Goal: Transaction & Acquisition: Subscribe to service/newsletter

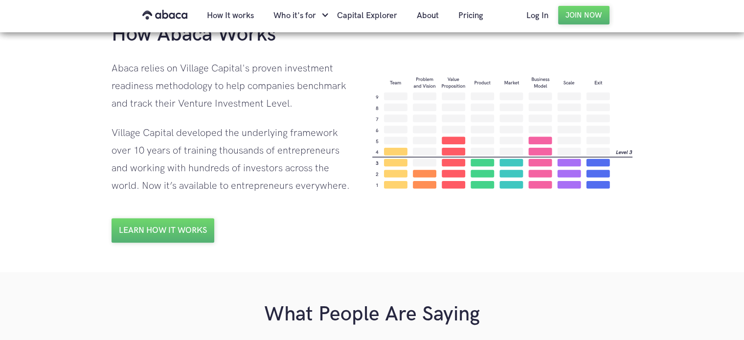
scroll to position [734, 0]
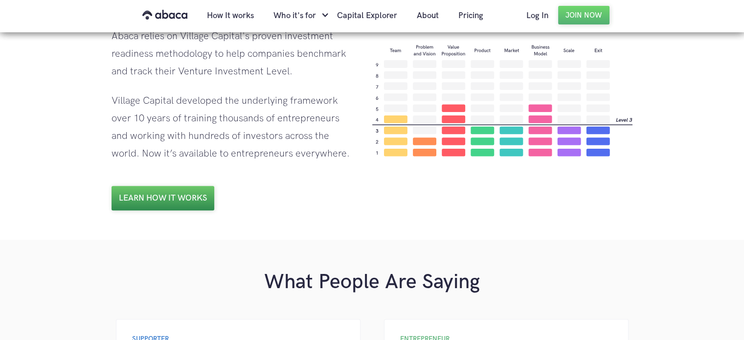
click at [165, 199] on link "Learn how it works" at bounding box center [162, 198] width 103 height 24
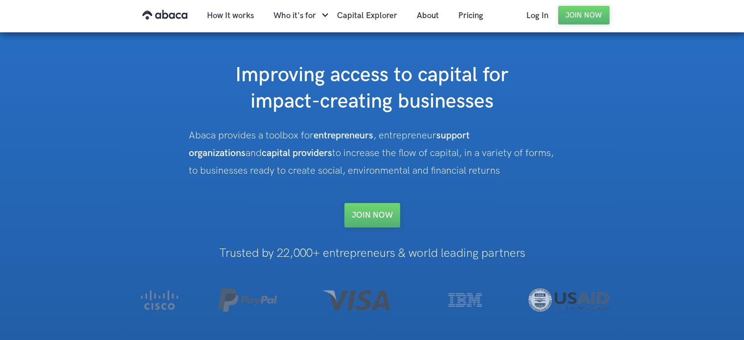
scroll to position [0, 0]
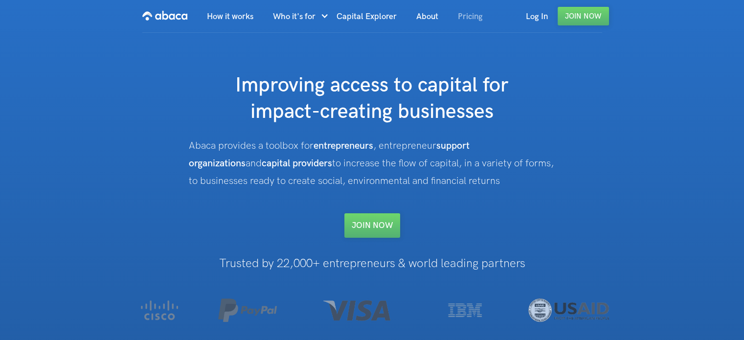
click at [477, 13] on link "Pricing" at bounding box center [470, 16] width 44 height 33
click at [369, 228] on link "Join NOW" at bounding box center [372, 225] width 56 height 24
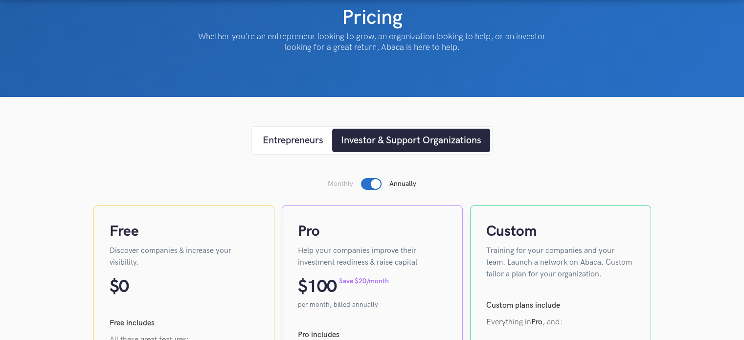
scroll to position [98, 0]
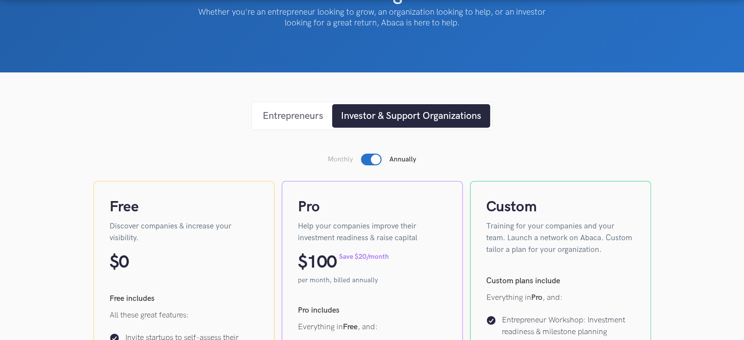
click at [283, 112] on div "Entrepreneurs" at bounding box center [293, 116] width 61 height 15
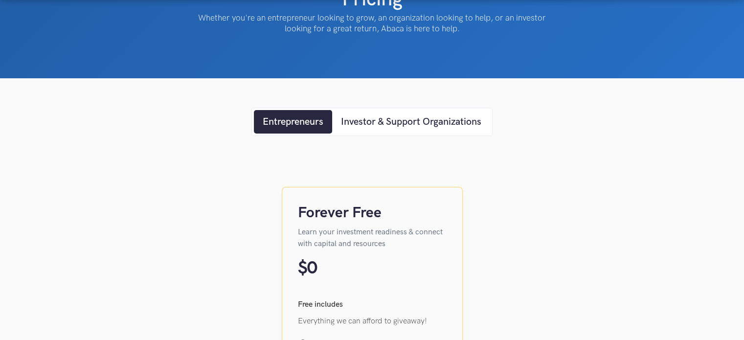
scroll to position [0, 0]
